Goal: Information Seeking & Learning: Learn about a topic

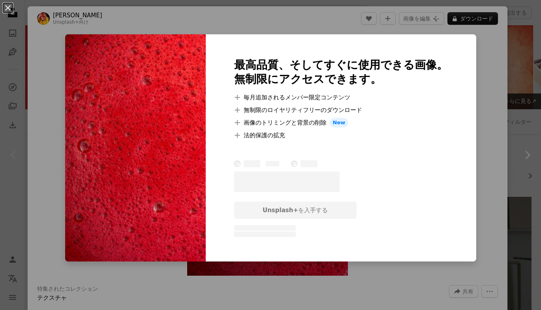
scroll to position [148, 0]
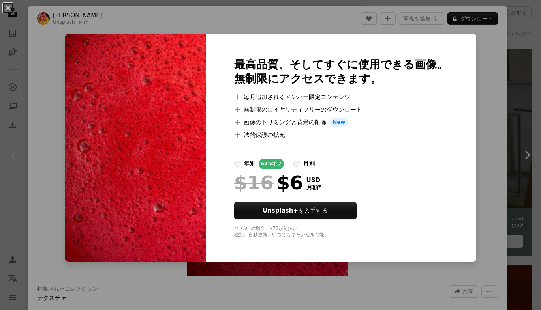
click at [482, 51] on div "An X shape 最高品質、そしてすぐに使用できる画像。 無制限にアクセスできます。 A plus sign 毎月追加されるメンバー限定コンテンツ A p…" at bounding box center [270, 155] width 541 height 310
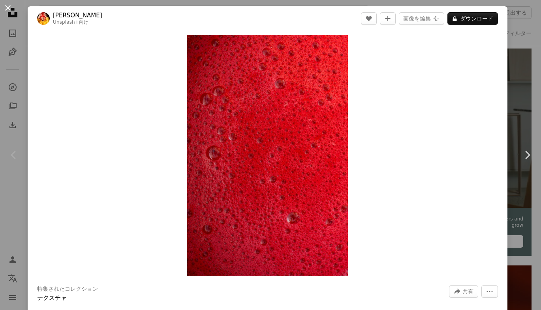
click at [10, 8] on button "An X shape" at bounding box center [7, 7] width 9 height 9
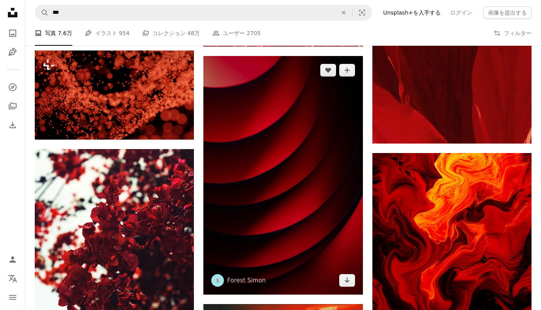
scroll to position [1053, 0]
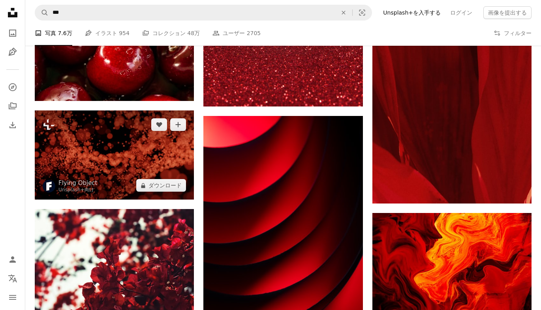
click at [127, 158] on img at bounding box center [114, 156] width 159 height 90
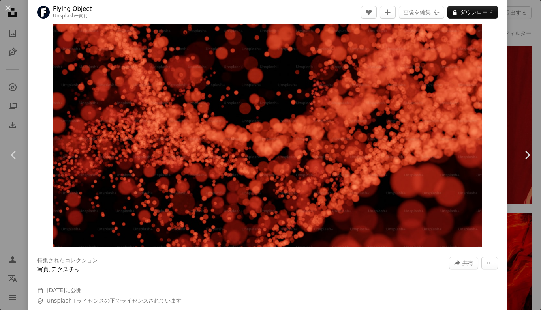
scroll to position [14, 0]
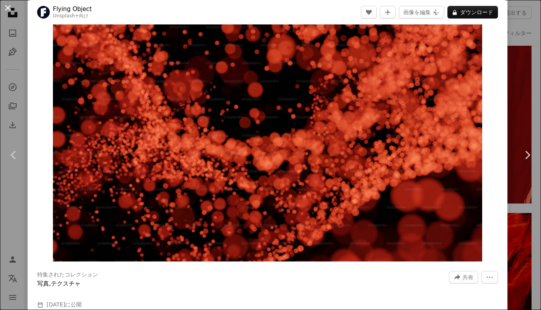
click at [13, 7] on button "An X shape" at bounding box center [7, 7] width 9 height 9
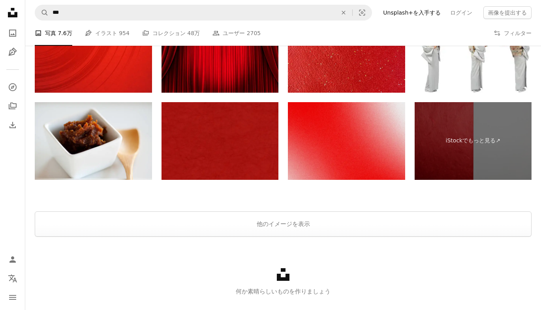
scroll to position [3126, 0]
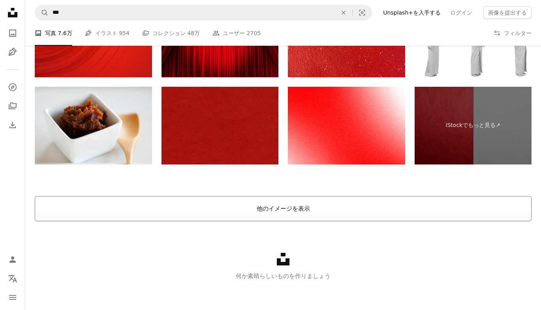
click at [293, 200] on button "他のイメージを表示" at bounding box center [283, 208] width 497 height 25
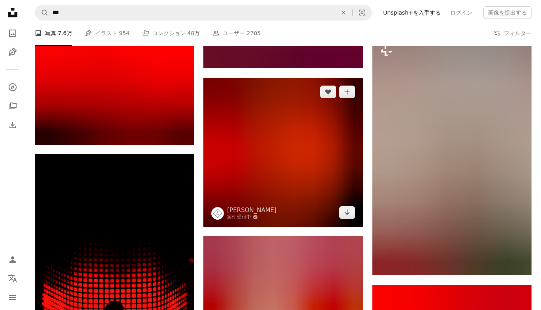
scroll to position [10087, 0]
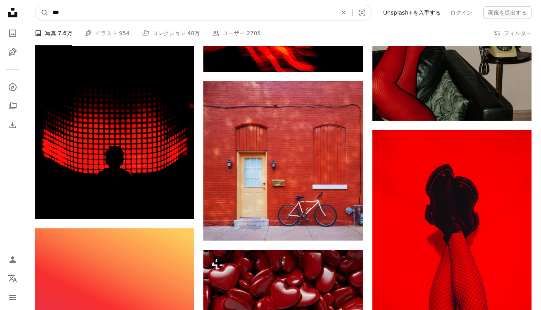
click at [76, 9] on input "***" at bounding box center [192, 12] width 286 height 15
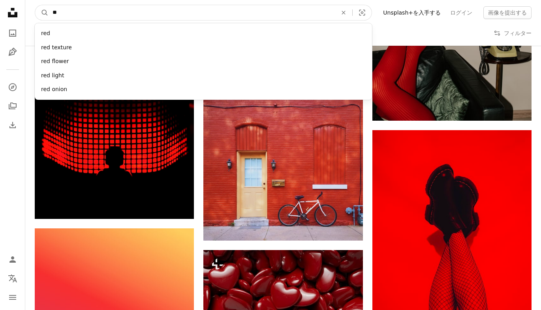
type input "*"
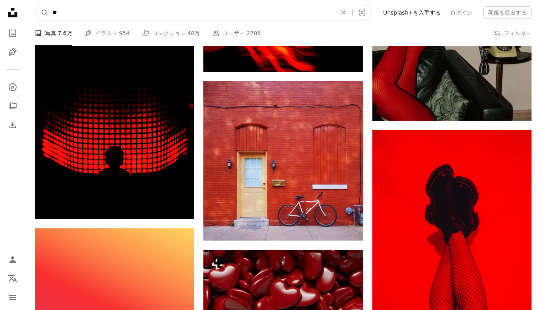
type input "**"
click at [42, 13] on button "A magnifying glass" at bounding box center [41, 12] width 13 height 15
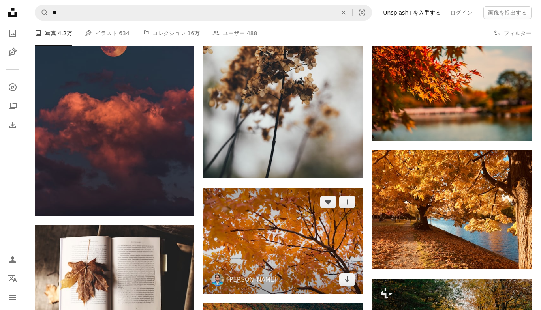
scroll to position [4216, 0]
